Goal: Information Seeking & Learning: Stay updated

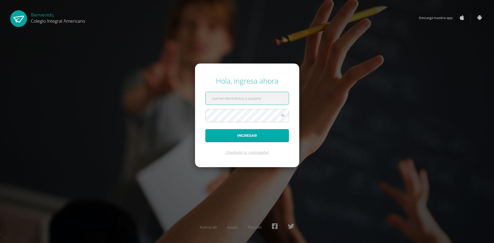
type input "[EMAIL_ADDRESS][DOMAIN_NAME]"
click at [255, 139] on button "Ingresar" at bounding box center [247, 135] width 84 height 13
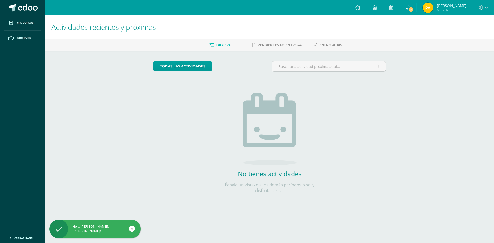
click at [407, 7] on icon at bounding box center [408, 7] width 4 height 5
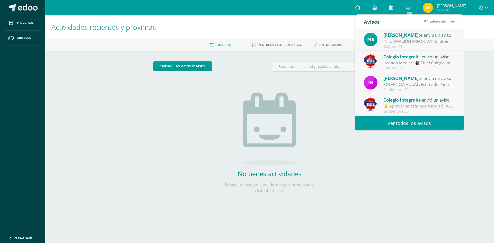
click at [398, 45] on div "Octubre 08" at bounding box center [420, 47] width 72 height 4
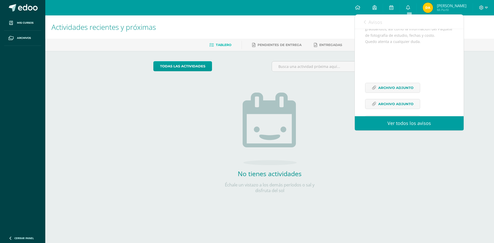
scroll to position [90, 0]
click at [381, 82] on span "Archivo Adjunto" at bounding box center [395, 77] width 35 height 10
click at [417, 98] on link "Archivo Adjunto" at bounding box center [392, 93] width 55 height 10
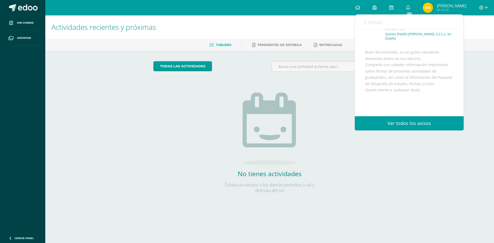
click at [368, 21] on link "Avisos" at bounding box center [373, 22] width 19 height 15
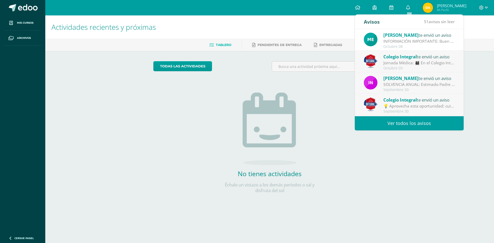
click at [378, 86] on div "Ingrid te envió un aviso SOLVENCIA ANUAL: Estimado Padre de Familia, Les inform…" at bounding box center [409, 83] width 91 height 17
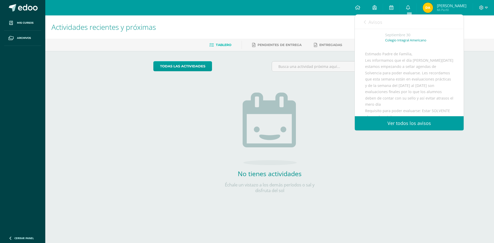
scroll to position [51, 0]
click at [365, 23] on icon at bounding box center [365, 22] width 2 height 4
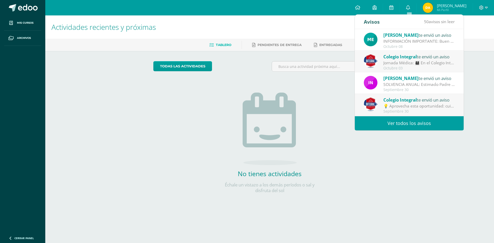
click at [396, 81] on span "Ingrid" at bounding box center [401, 78] width 35 height 6
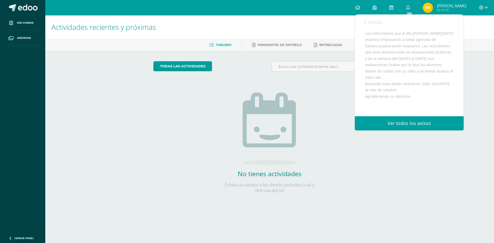
click at [370, 27] on link "Avisos" at bounding box center [373, 22] width 19 height 15
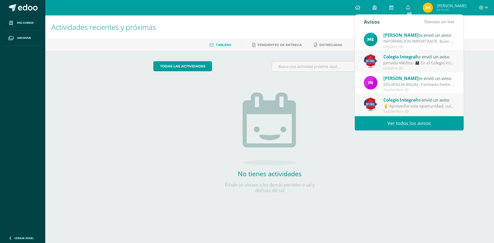
click at [390, 41] on div "INFORMACIÓN IMPORTANTE: Buen día estimado, es un gusto saludarles deseando éxit…" at bounding box center [420, 41] width 72 height 6
